Goal: Book appointment/travel/reservation

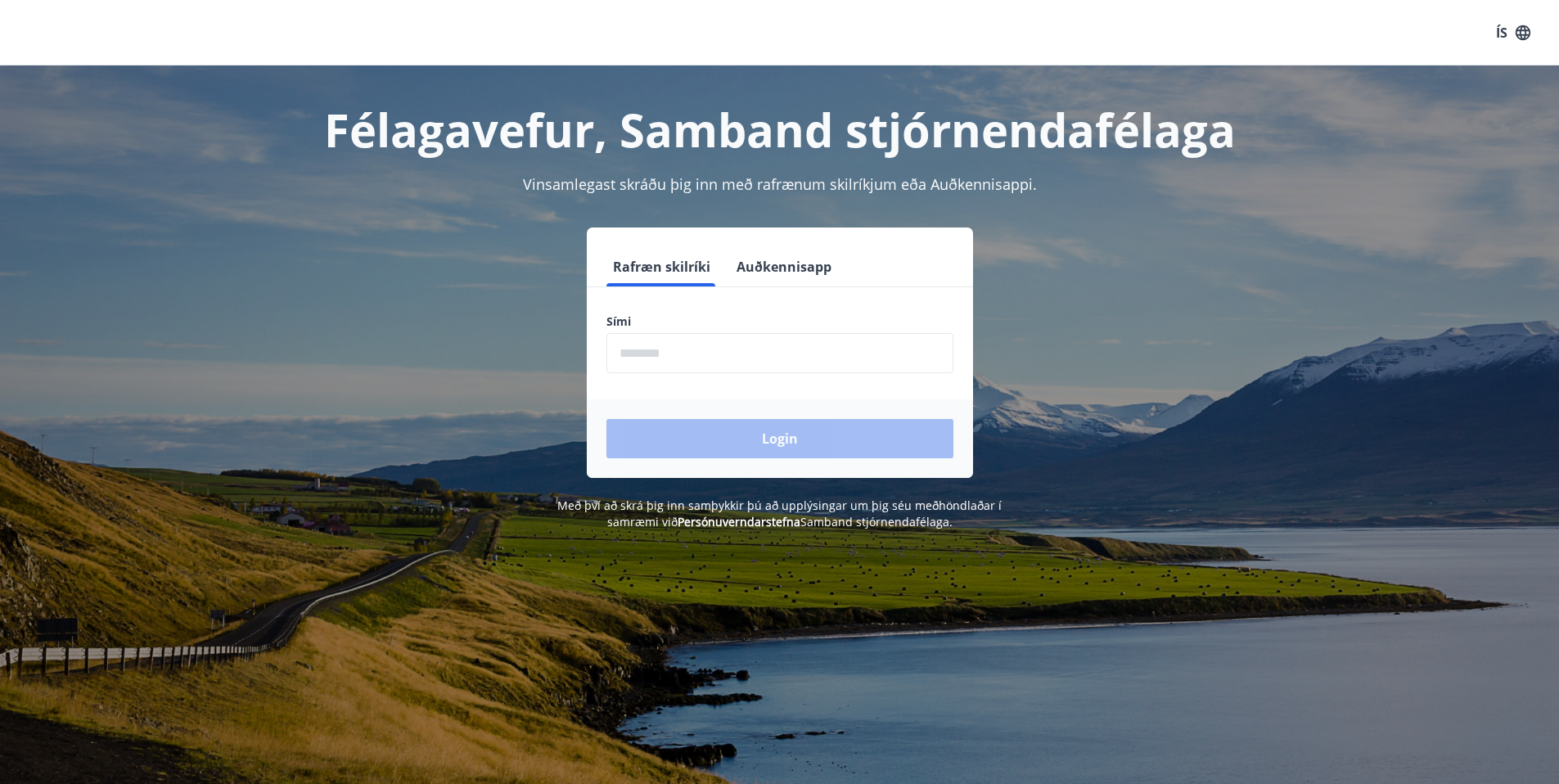
click at [646, 349] on input "phone" at bounding box center [780, 353] width 347 height 40
type input "********"
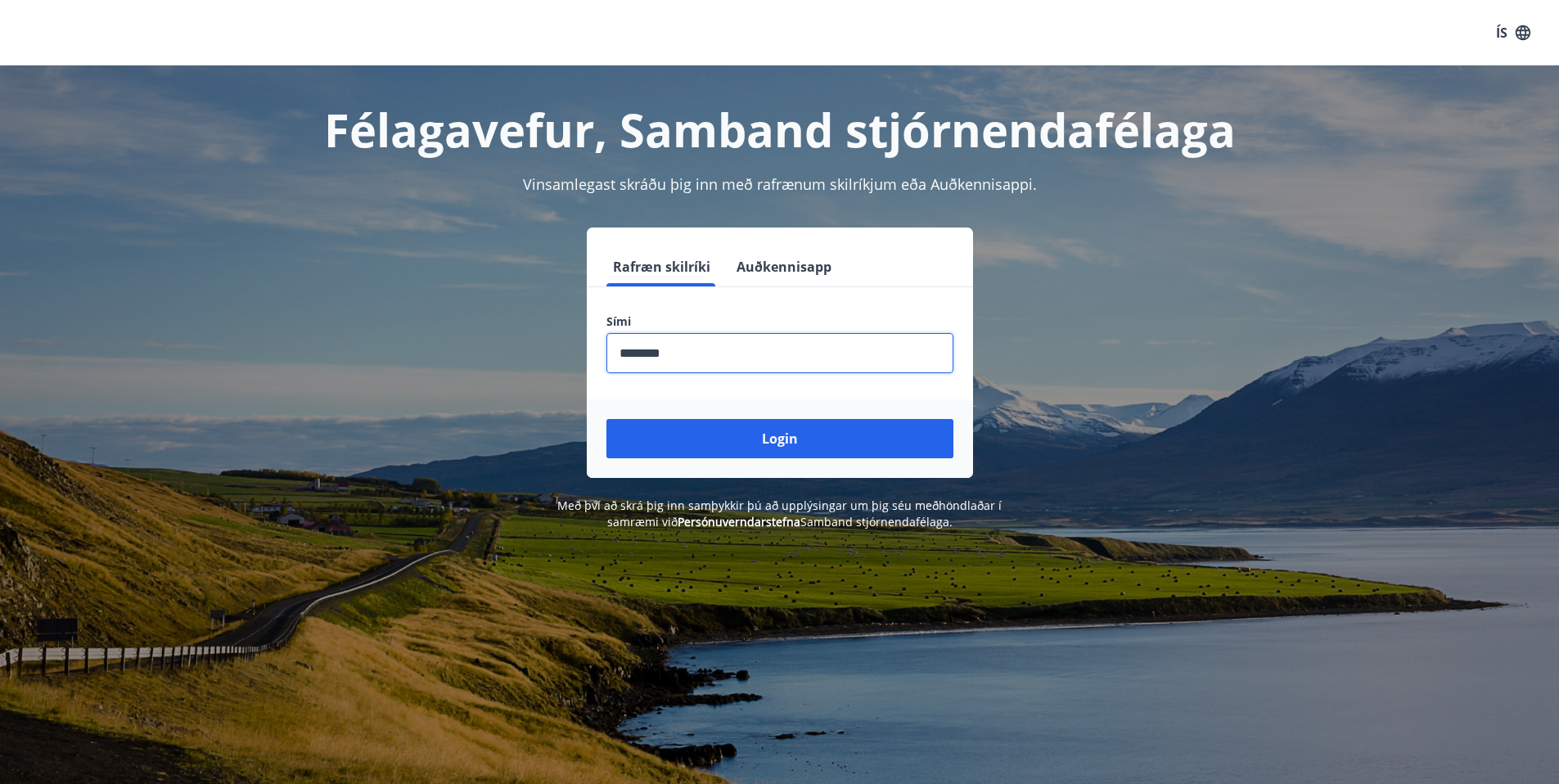
click at [688, 458] on div "Login" at bounding box center [780, 439] width 386 height 78
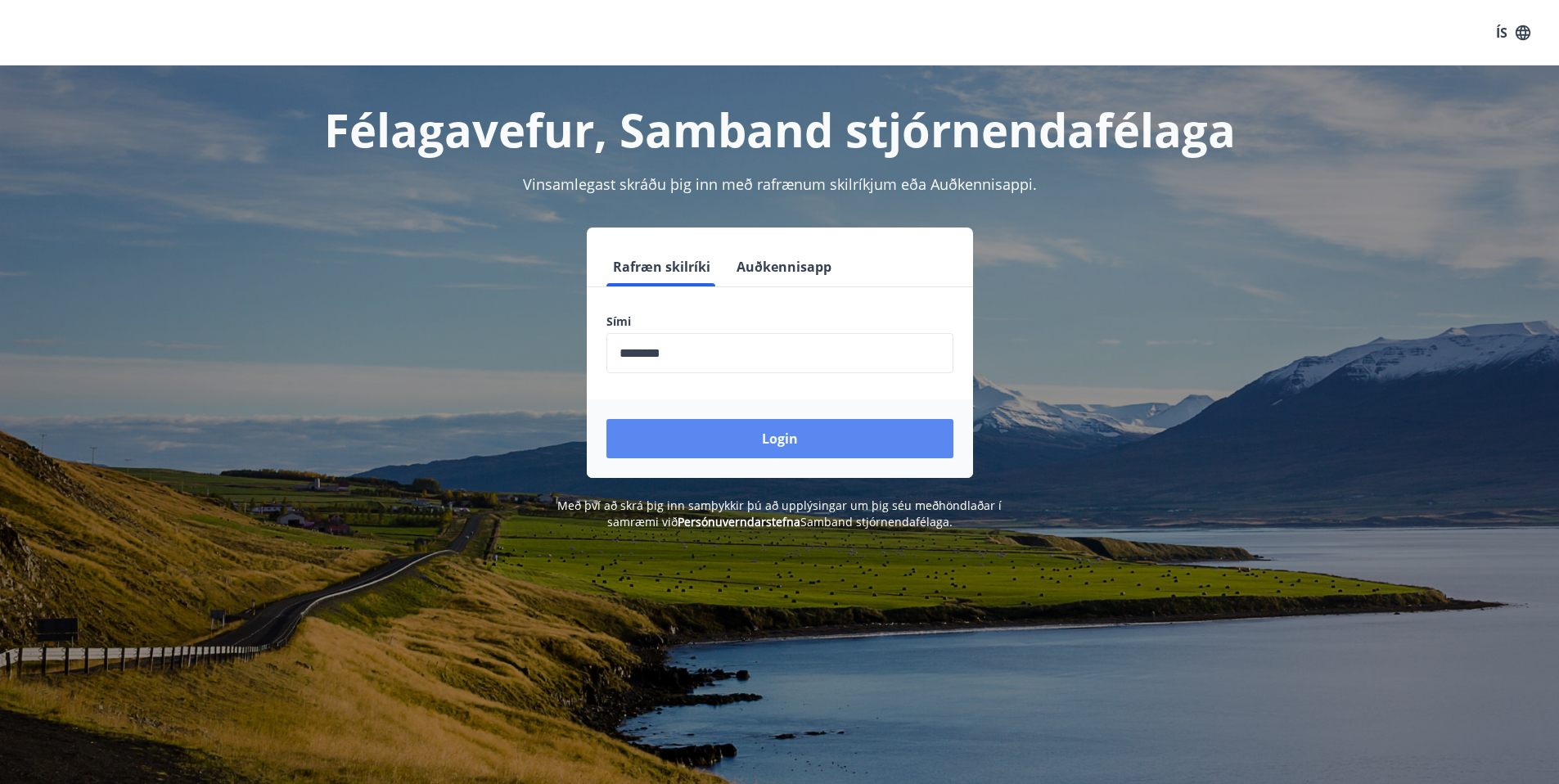
click at [695, 444] on button "Login" at bounding box center [780, 438] width 347 height 39
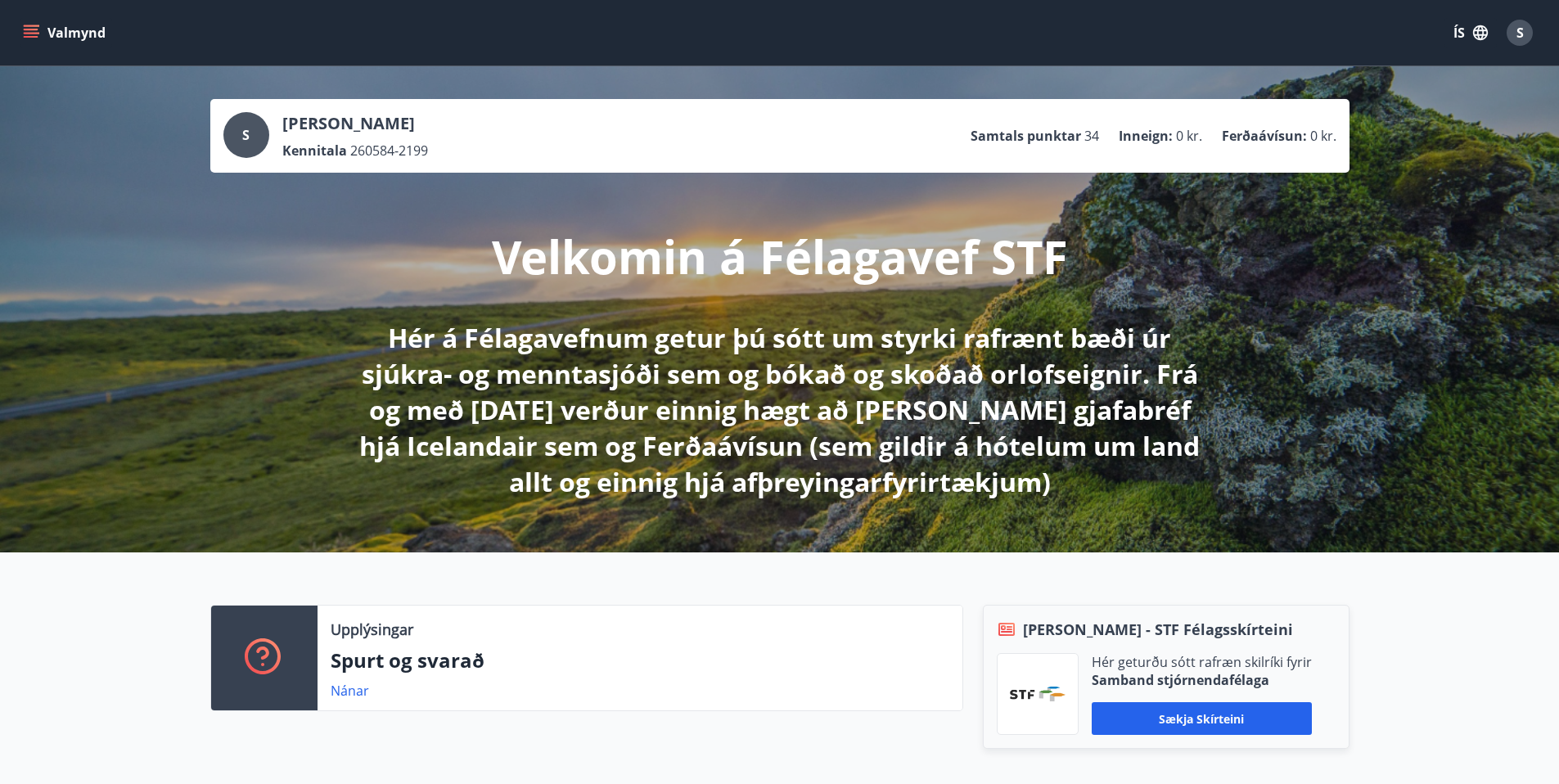
click at [42, 24] on button "Valmynd" at bounding box center [66, 33] width 93 height 30
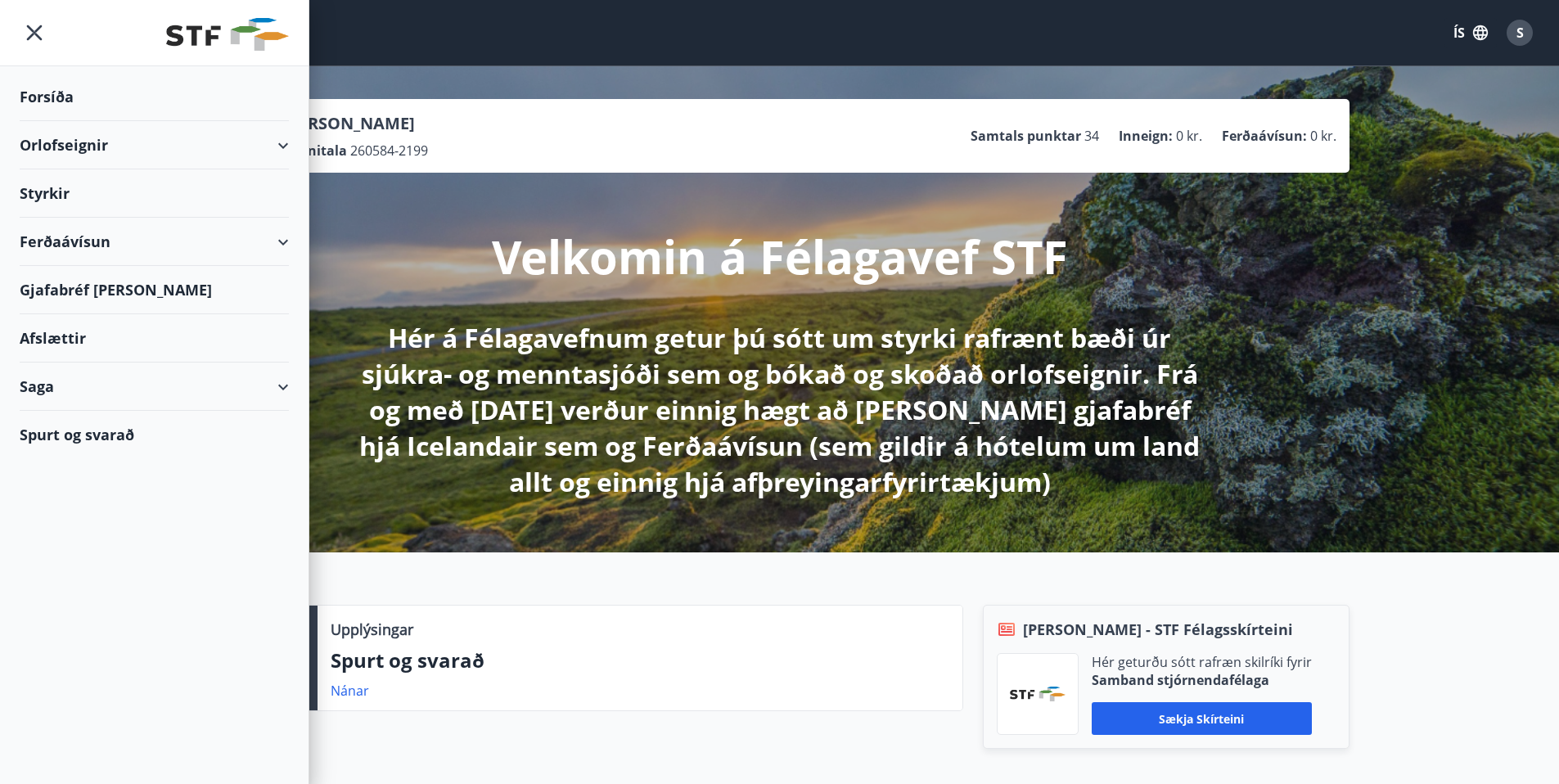
click at [214, 147] on div "Orlofseignir" at bounding box center [155, 145] width 270 height 48
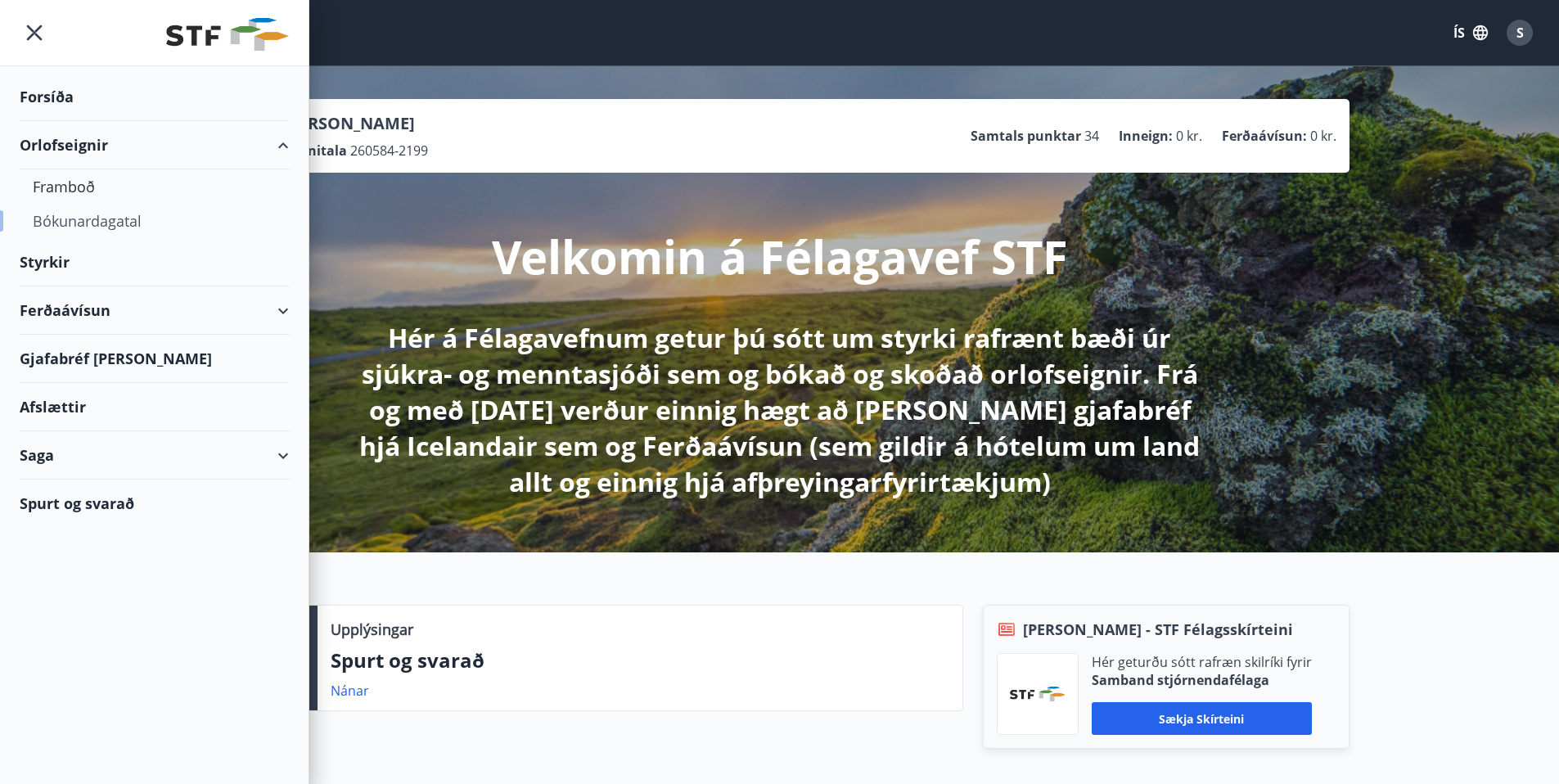
click at [88, 229] on div "Bókunardagatal" at bounding box center [154, 221] width 243 height 34
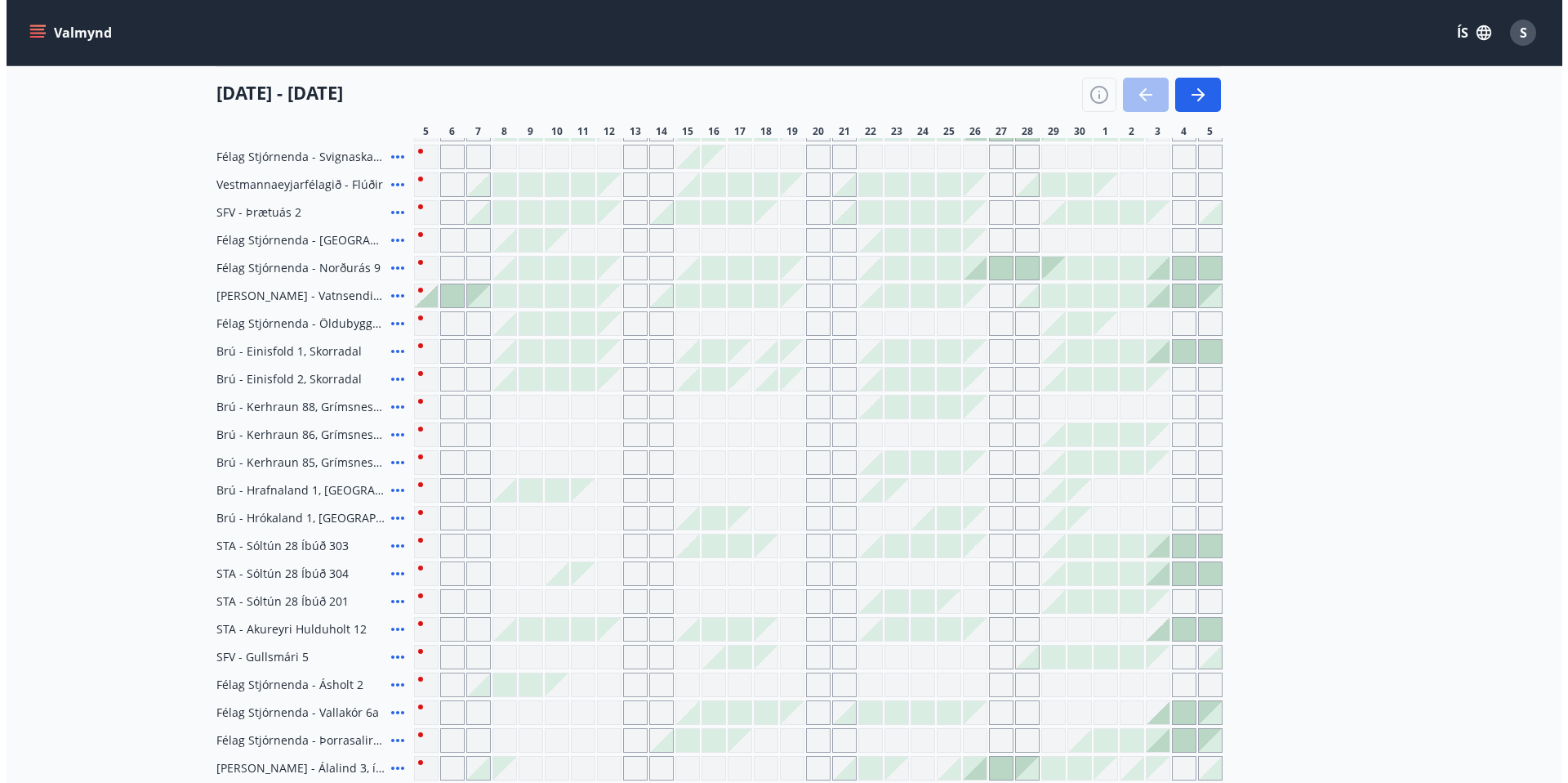
scroll to position [243, 0]
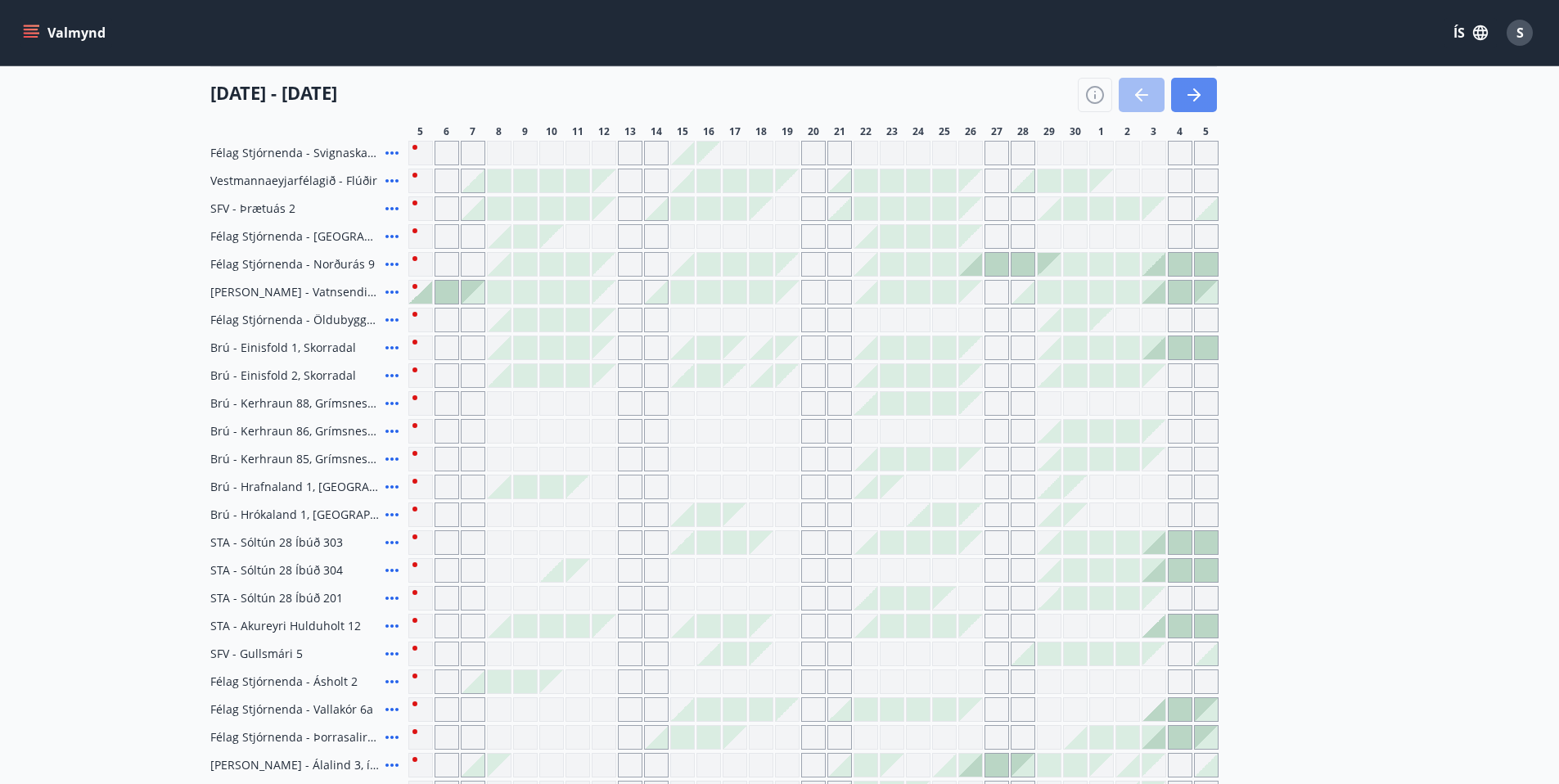
click at [1204, 105] on button "button" at bounding box center [1195, 95] width 46 height 34
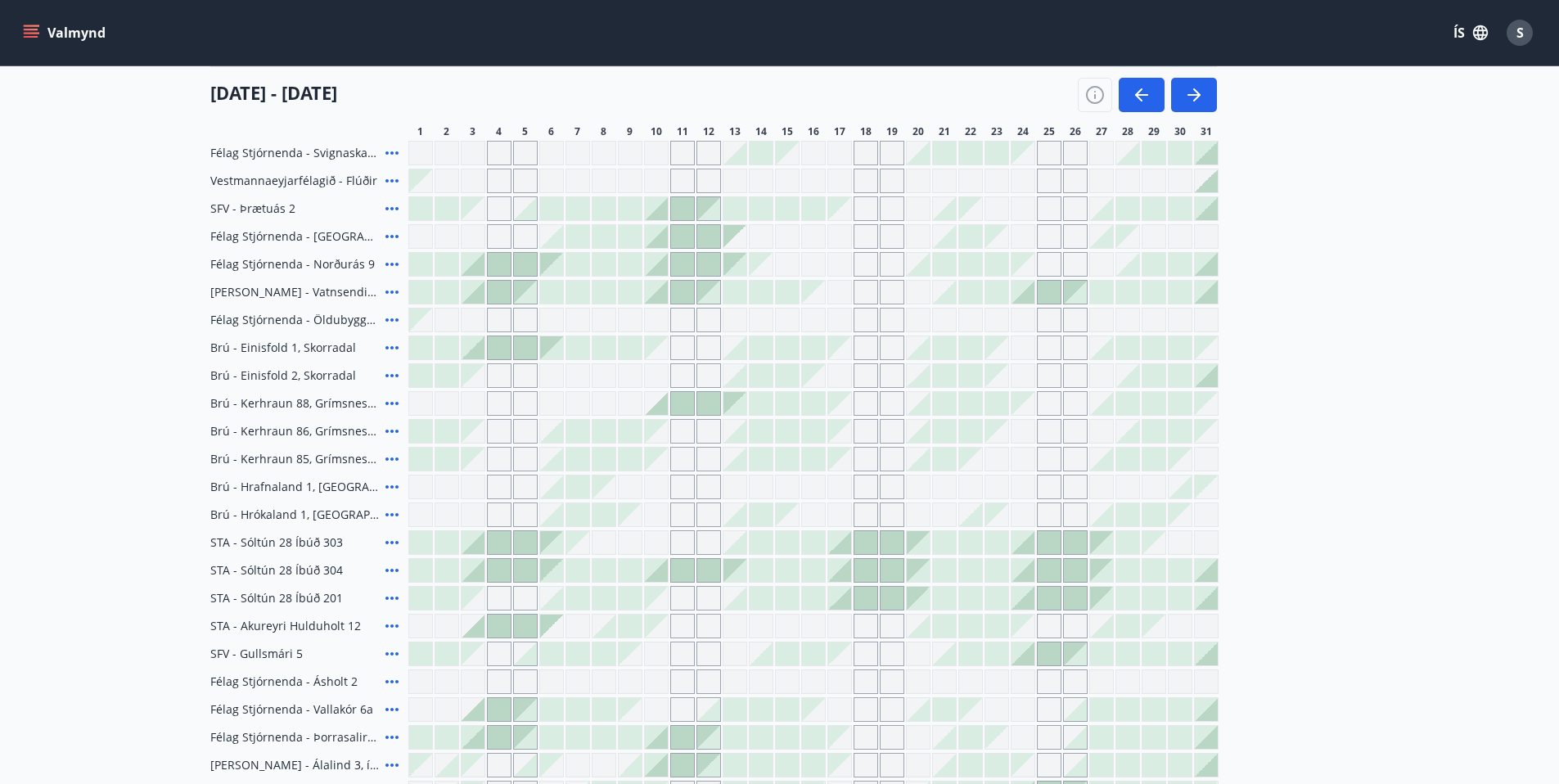
click at [220, 510] on span "Brú - Hrókaland 1, Akureyri" at bounding box center [295, 514] width 168 height 16
click at [390, 519] on icon at bounding box center [392, 514] width 20 height 20
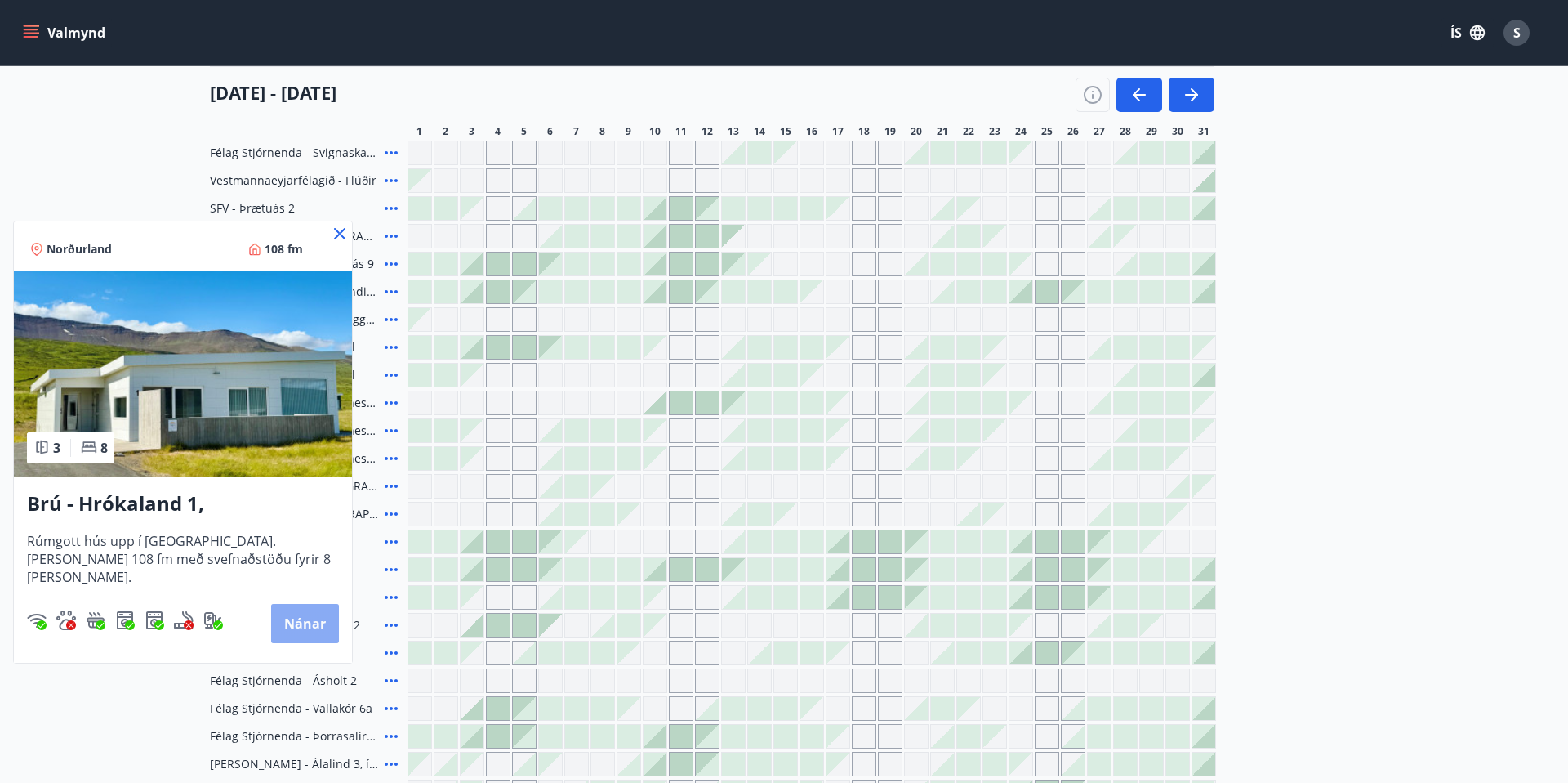
click at [314, 621] on button "Nánar" at bounding box center [304, 623] width 68 height 39
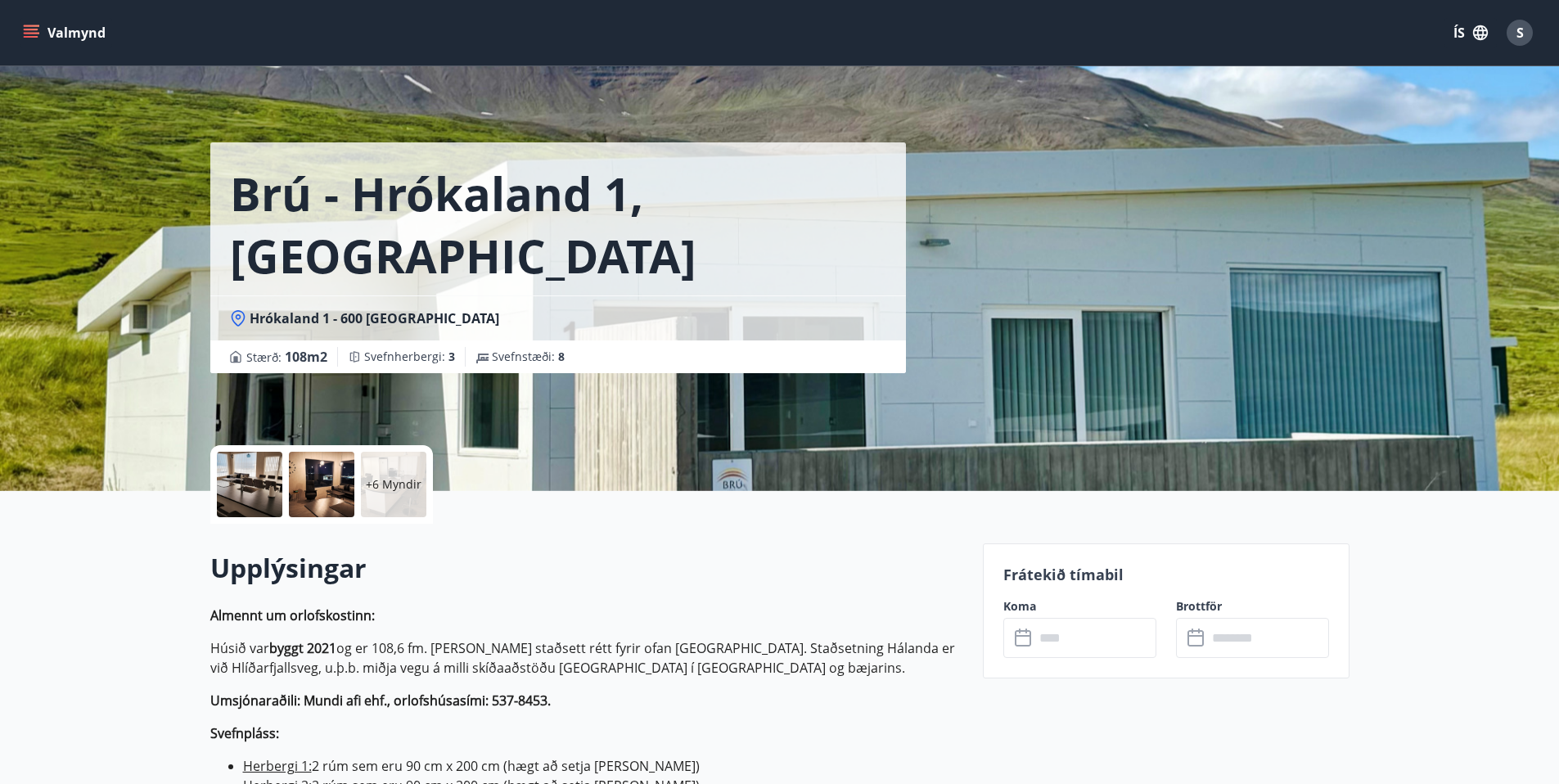
click at [388, 479] on p "+6 Myndir" at bounding box center [394, 484] width 55 height 16
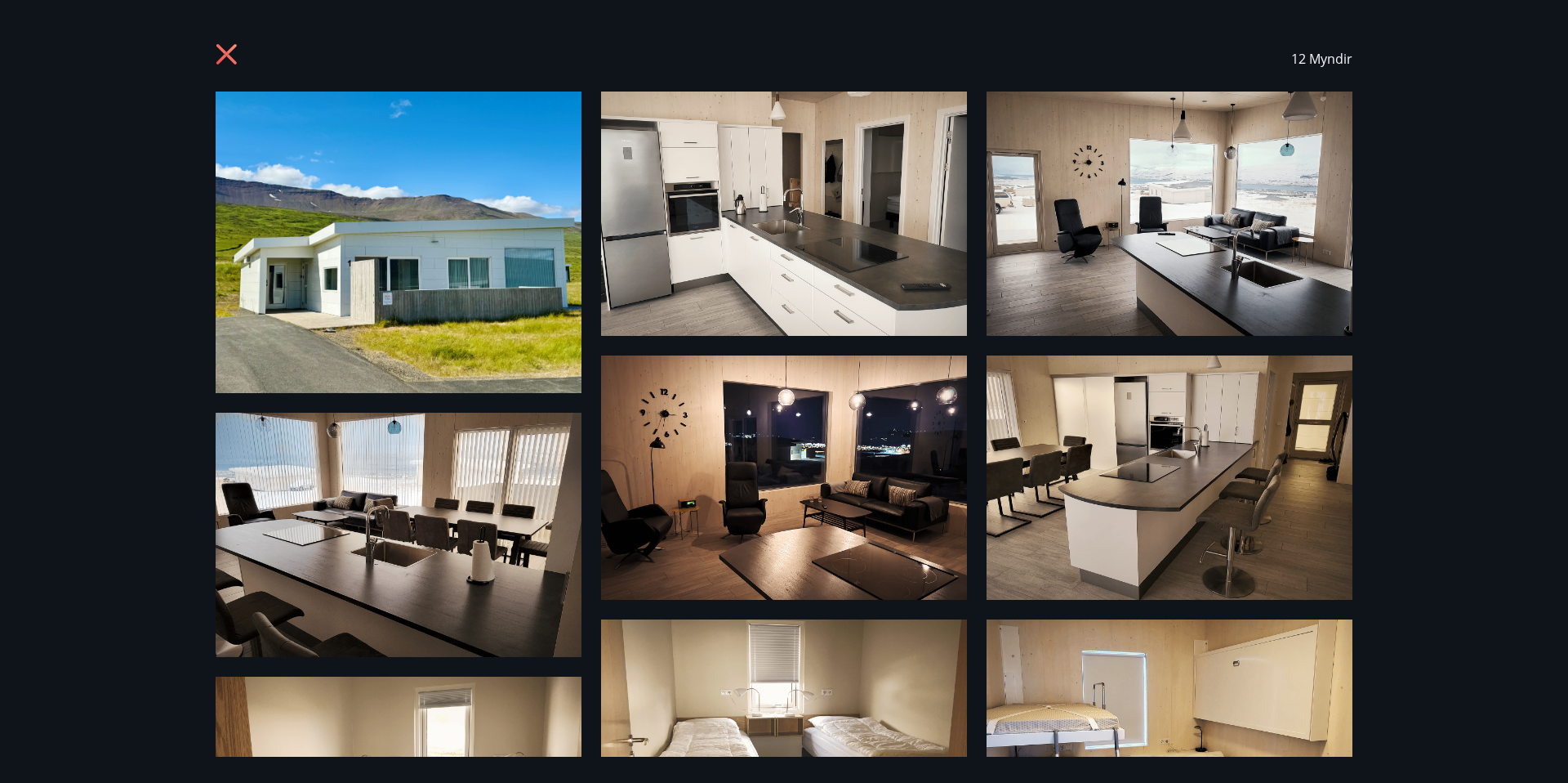
click at [225, 43] on icon at bounding box center [228, 55] width 26 height 26
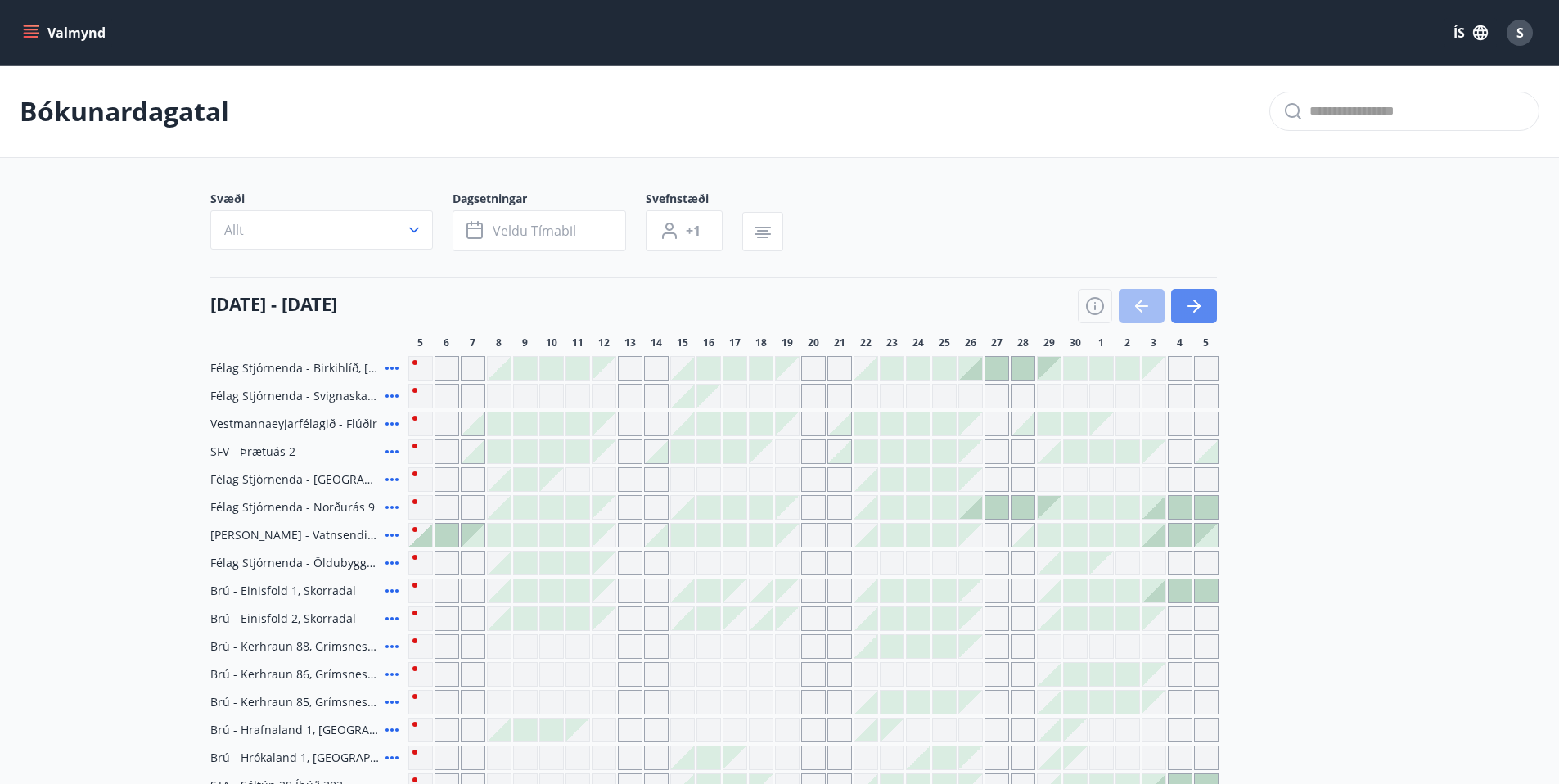
click at [1192, 310] on icon "button" at bounding box center [1194, 306] width 20 height 20
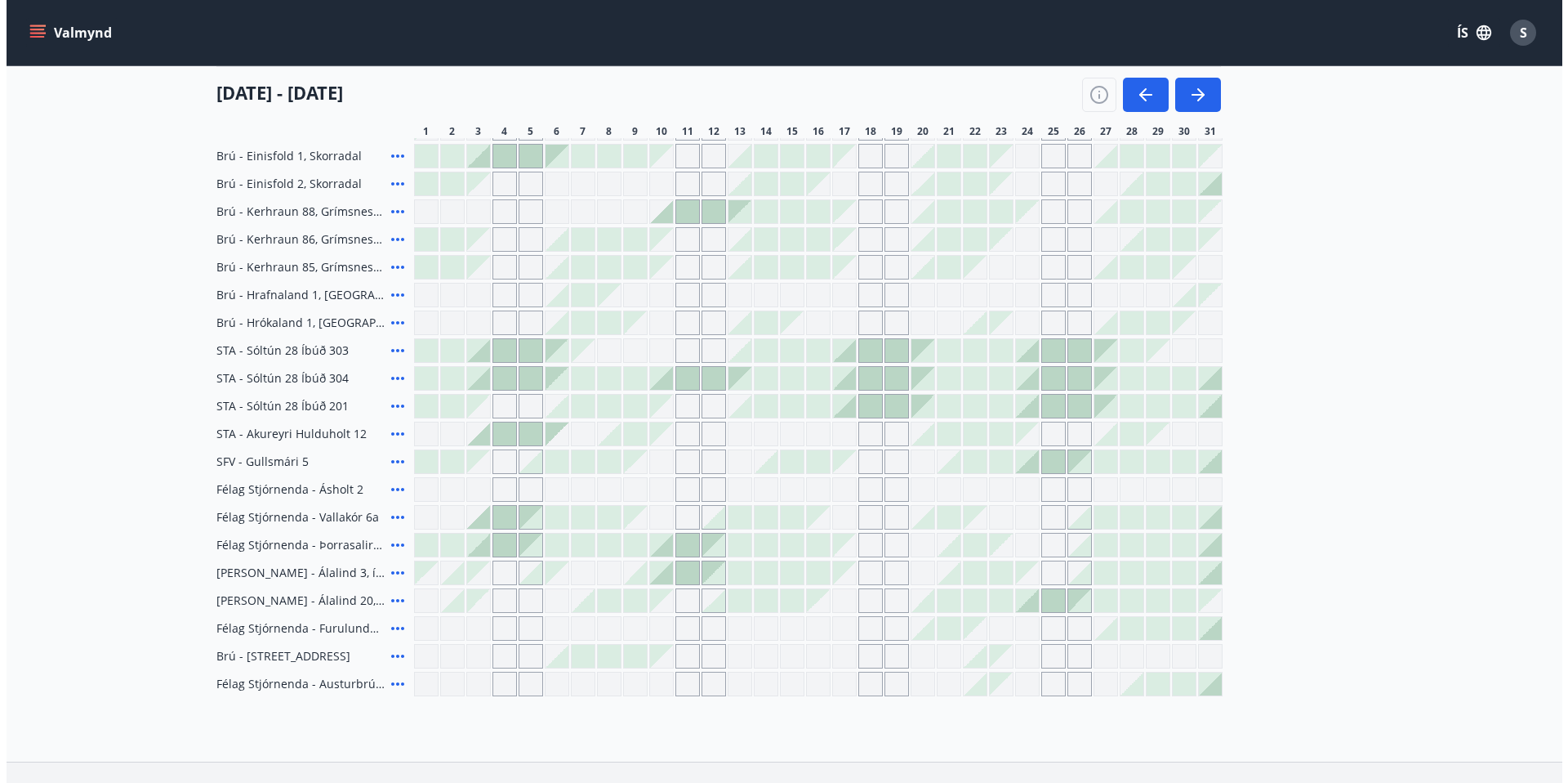
scroll to position [436, 0]
click at [387, 290] on icon at bounding box center [391, 292] width 20 height 20
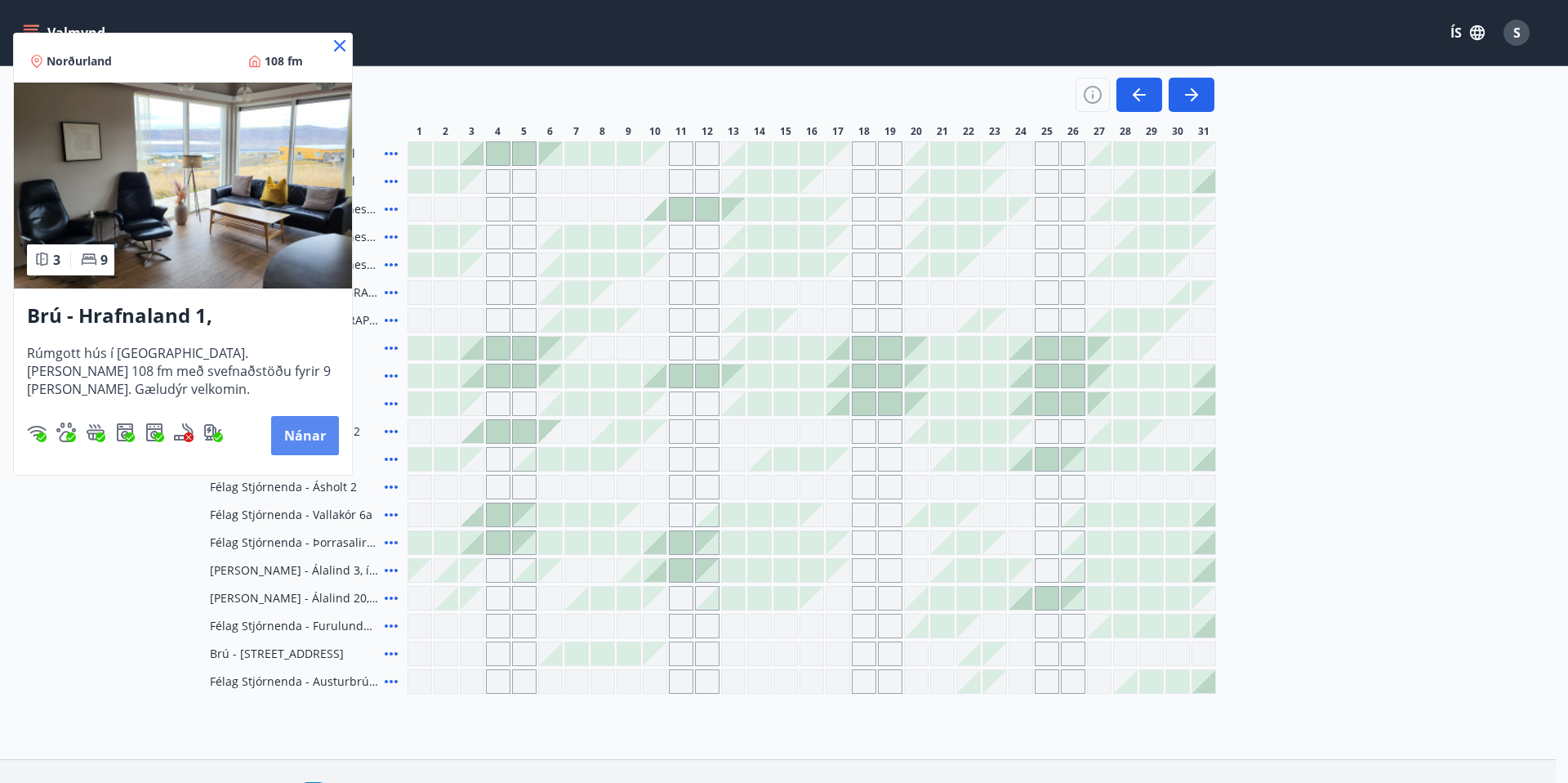
click at [305, 432] on button "Nánar" at bounding box center [304, 435] width 68 height 39
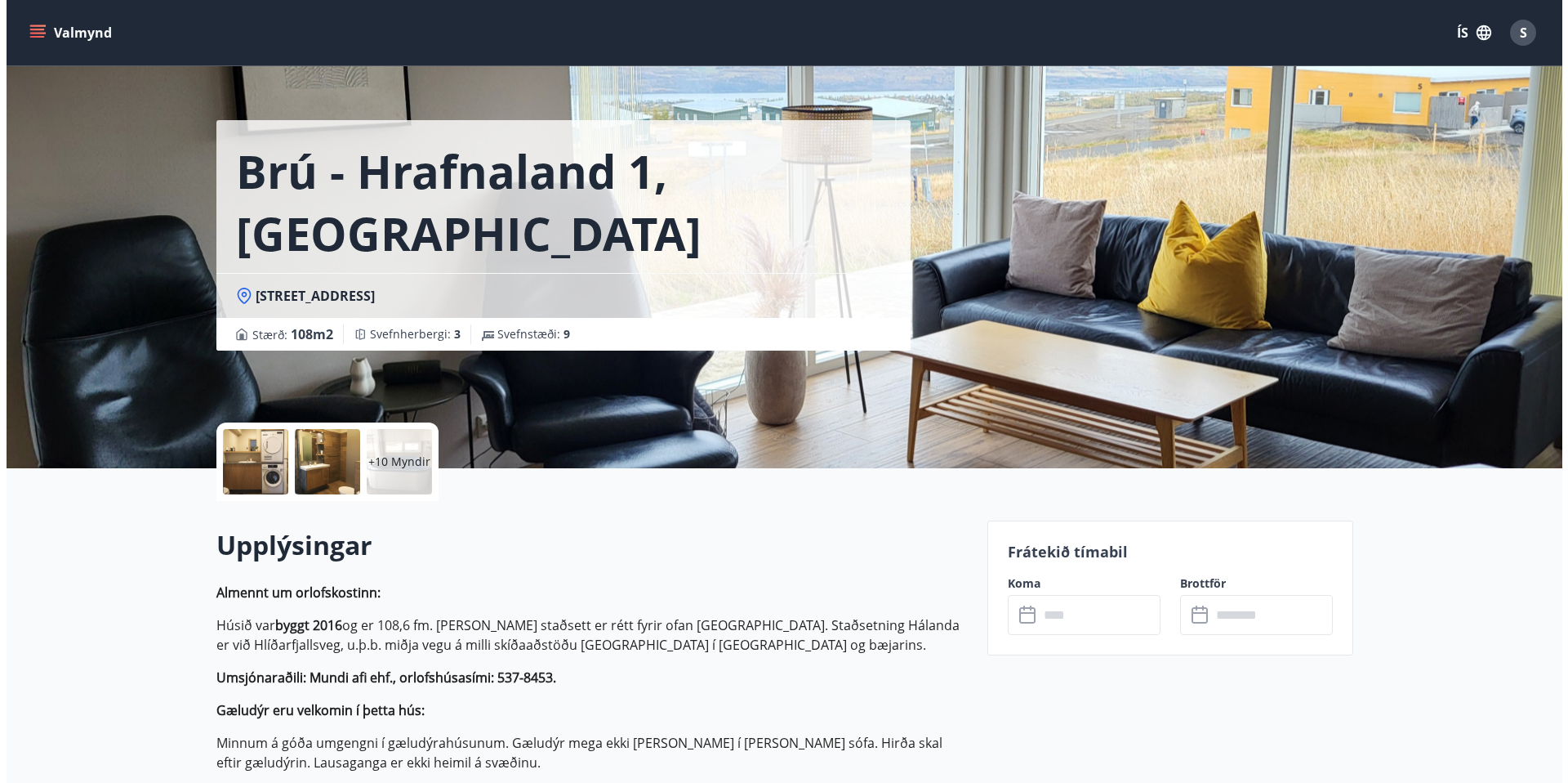
scroll to position [25, 0]
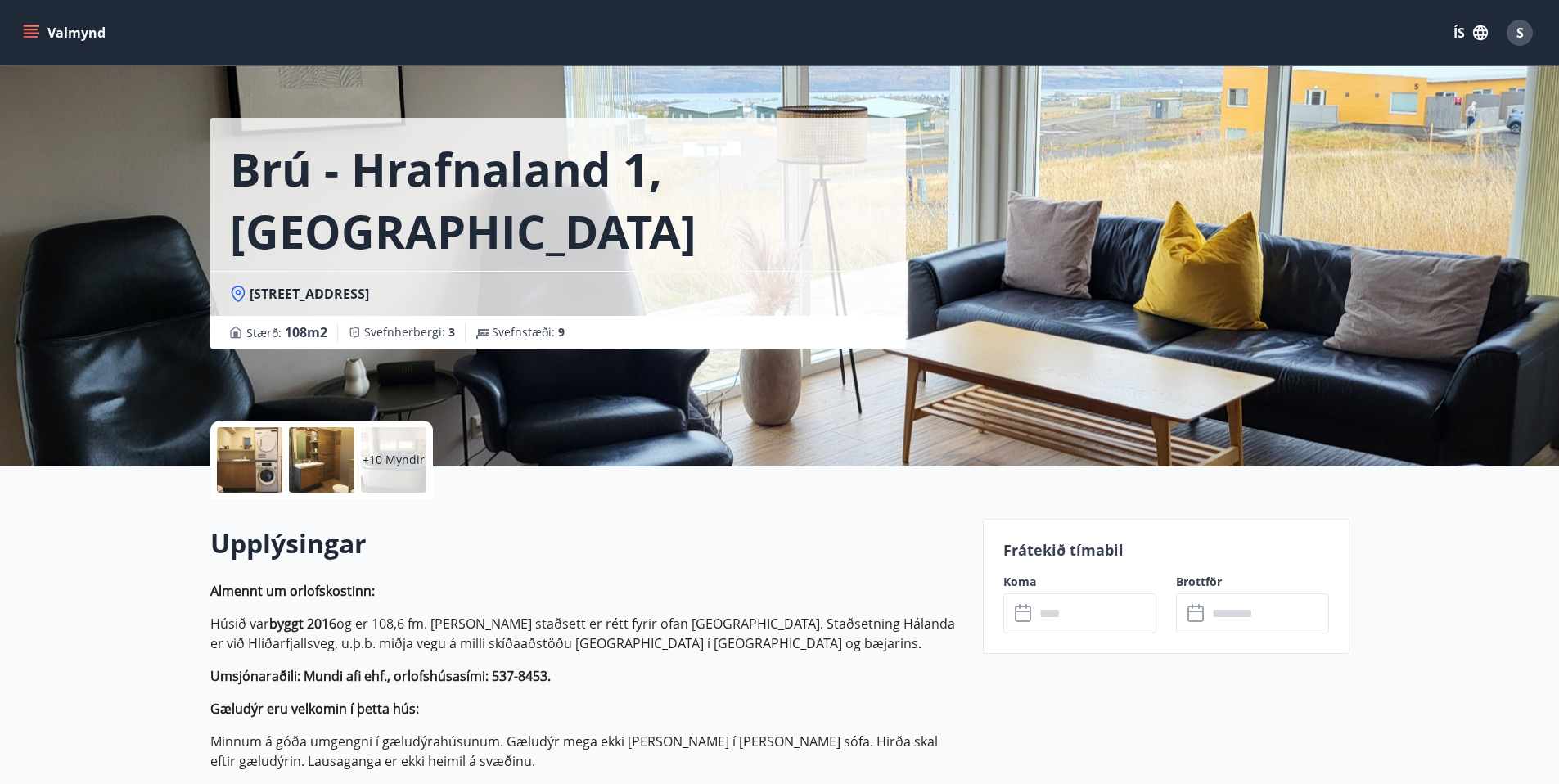
click at [400, 477] on div "+10 Myndir" at bounding box center [393, 460] width 65 height 65
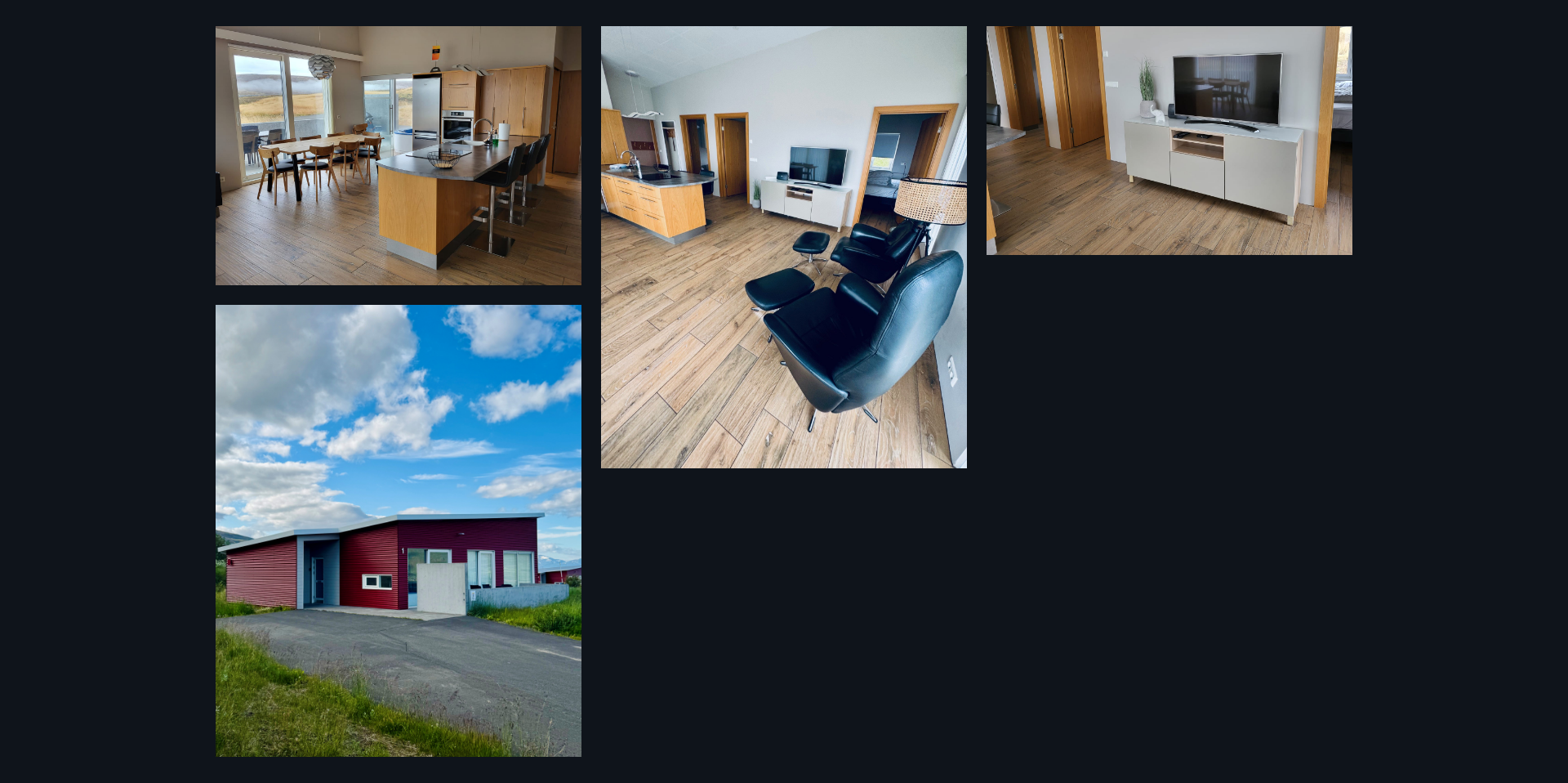
scroll to position [1695, 0]
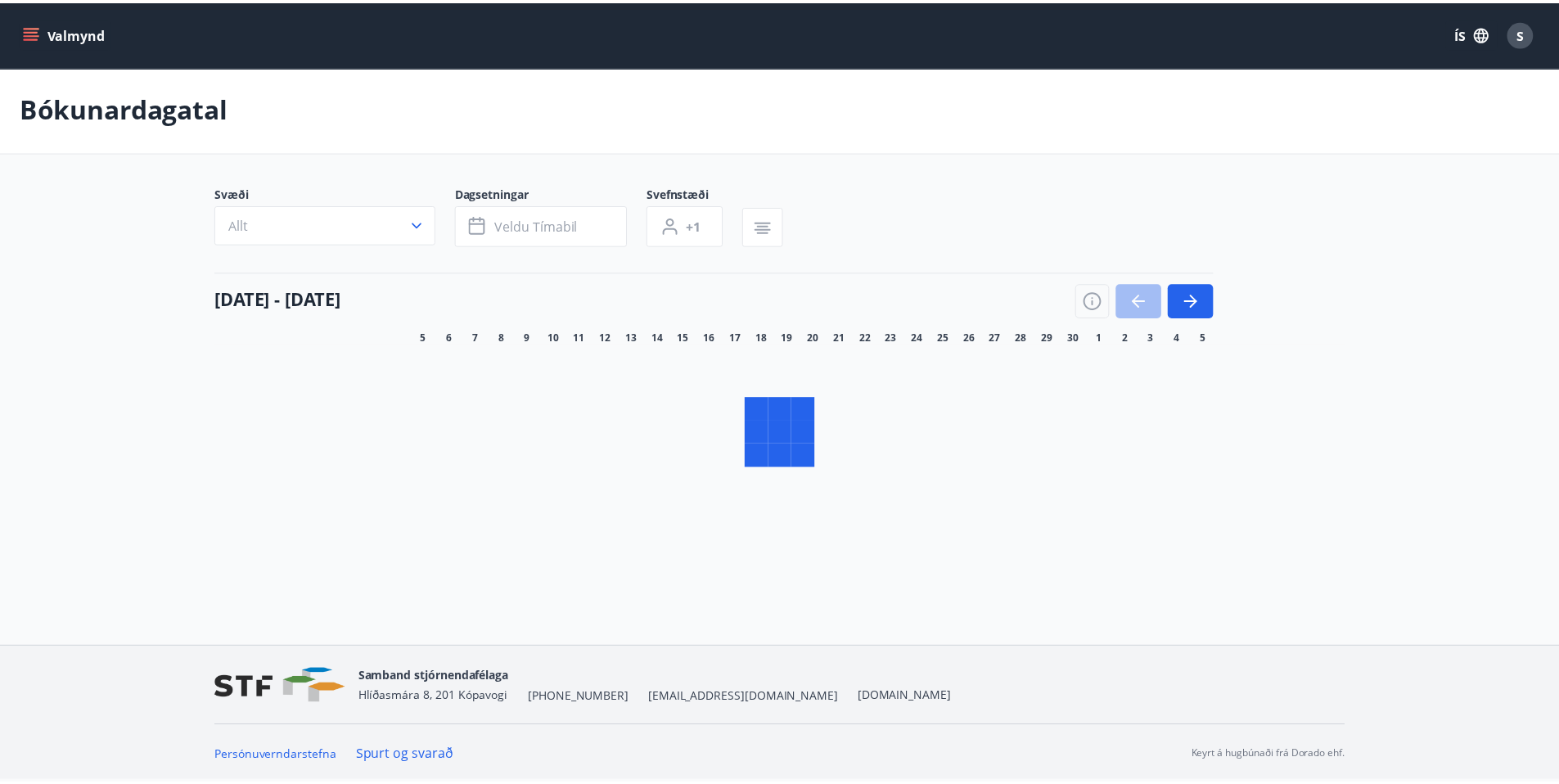
scroll to position [3, 0]
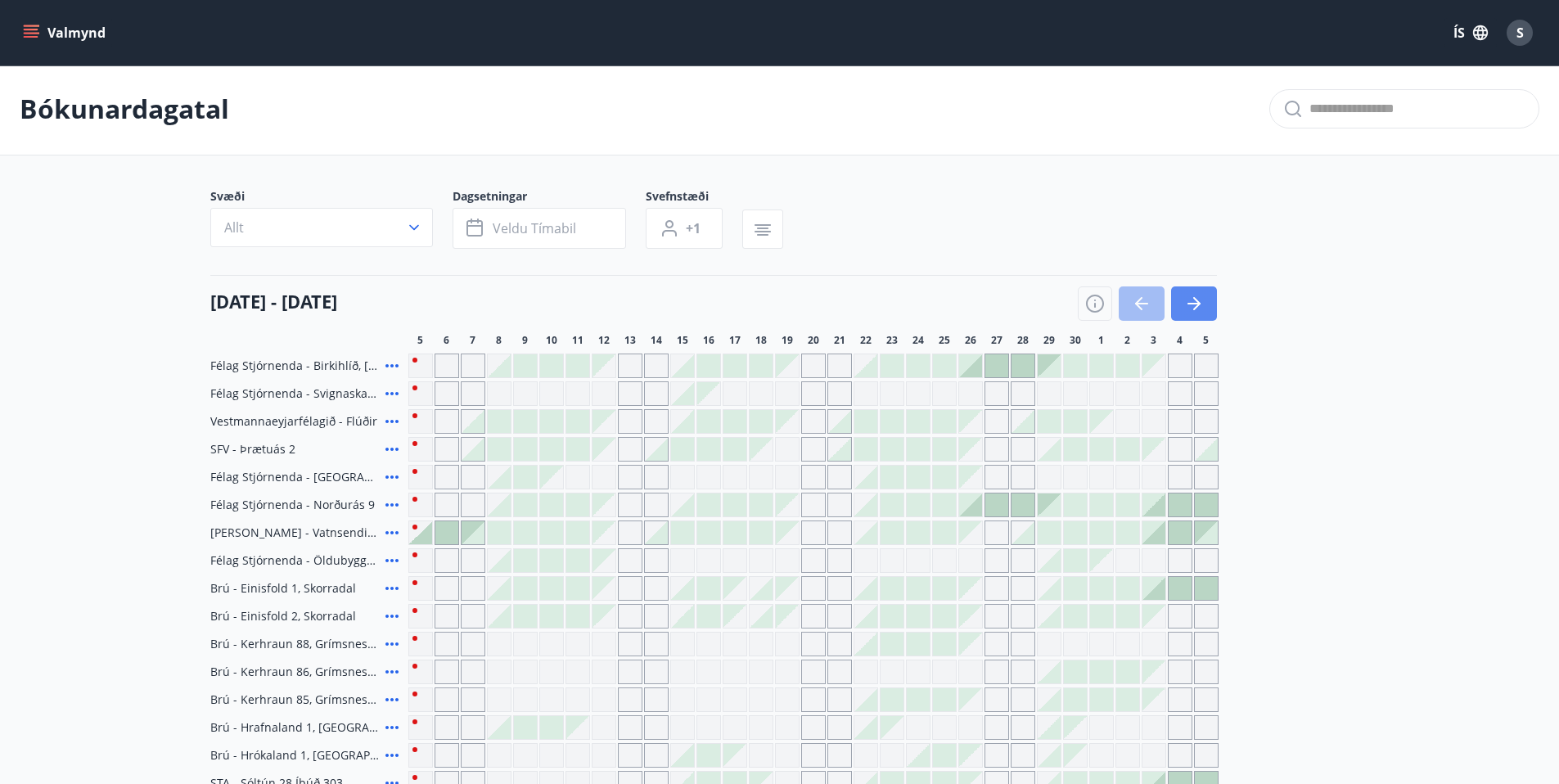
click at [1195, 287] on button "button" at bounding box center [1195, 304] width 46 height 34
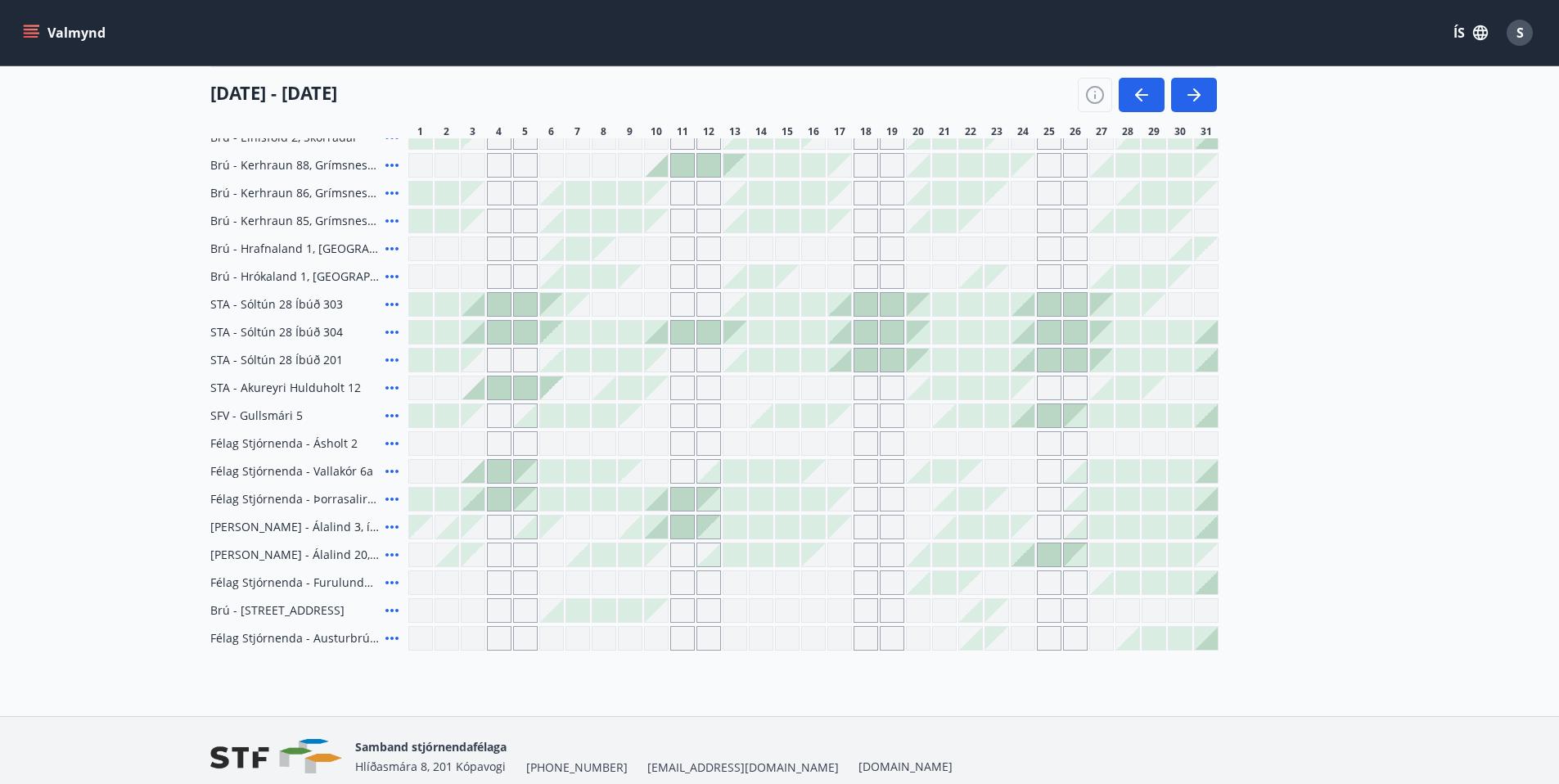
scroll to position [424, 0]
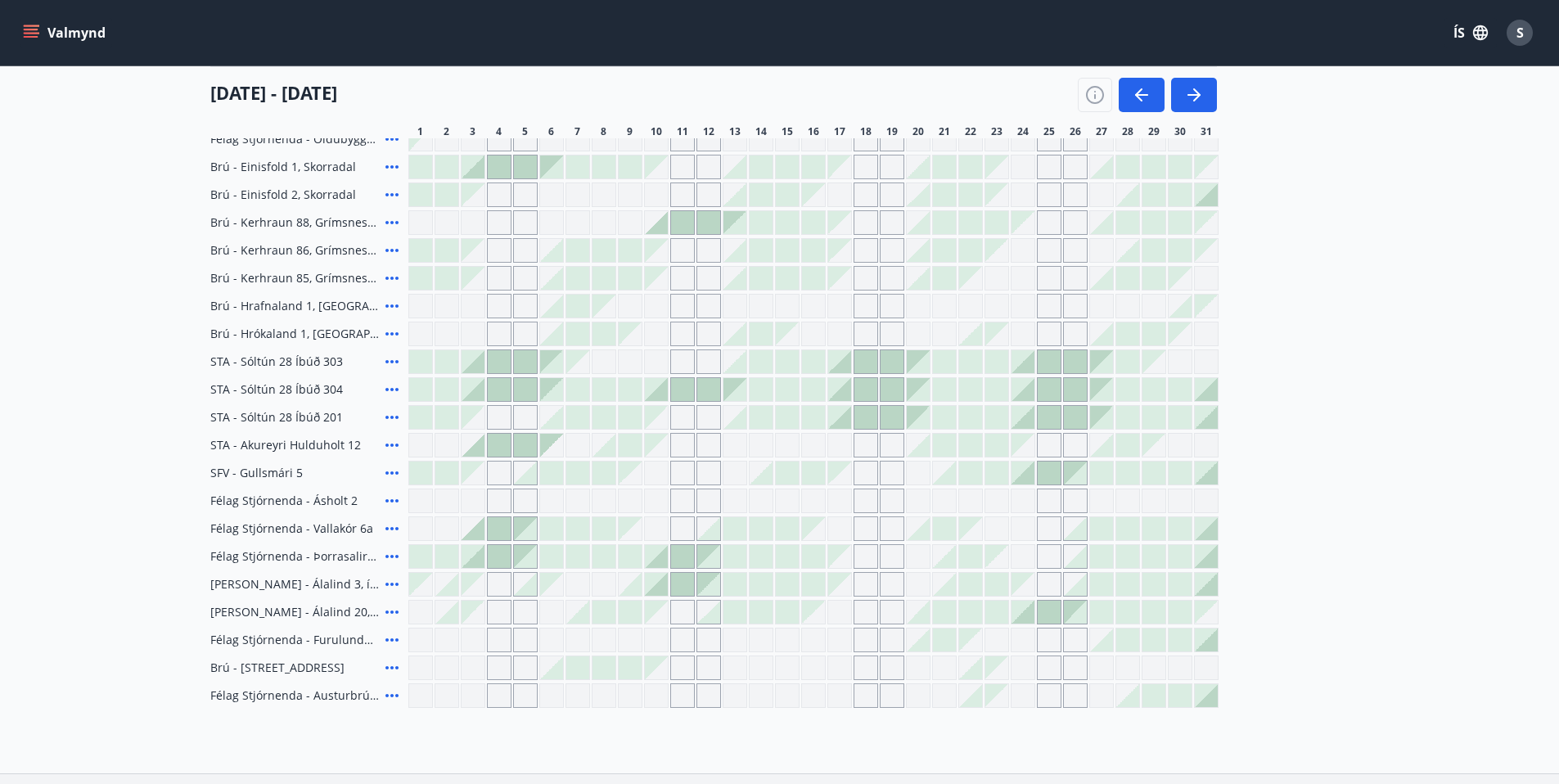
click at [786, 308] on div "Gráir dagar eru ekki bókanlegir" at bounding box center [787, 306] width 25 height 25
click at [792, 305] on div "Gráir dagar eru ekki bókanlegir" at bounding box center [787, 306] width 25 height 25
click at [827, 328] on div "Gráir dagar eru ekki bókanlegir" at bounding box center [840, 334] width 25 height 25
